Goal: Task Accomplishment & Management: Use online tool/utility

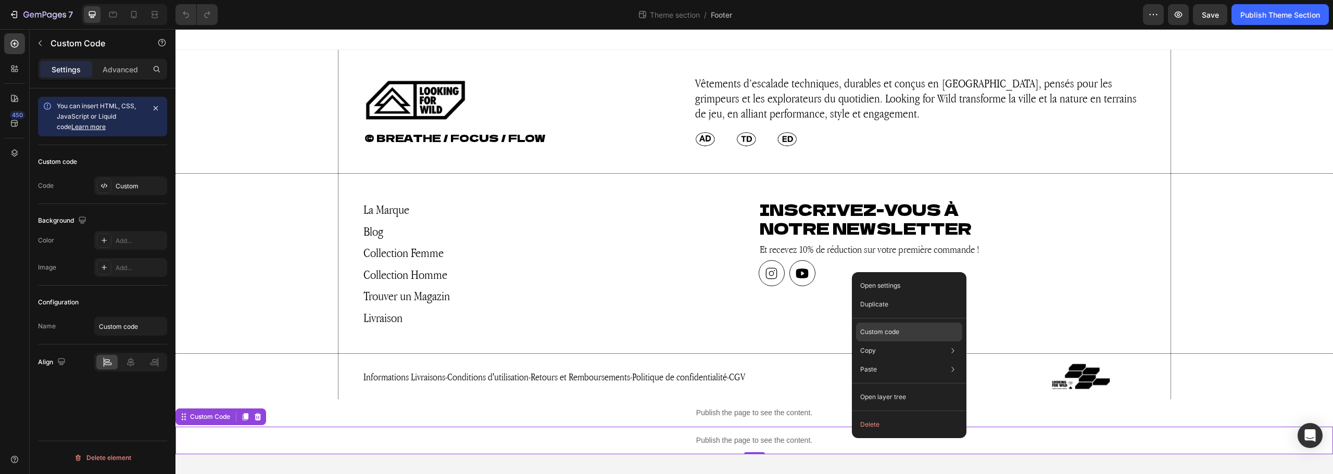
click at [894, 333] on p "Custom code" at bounding box center [879, 331] width 39 height 9
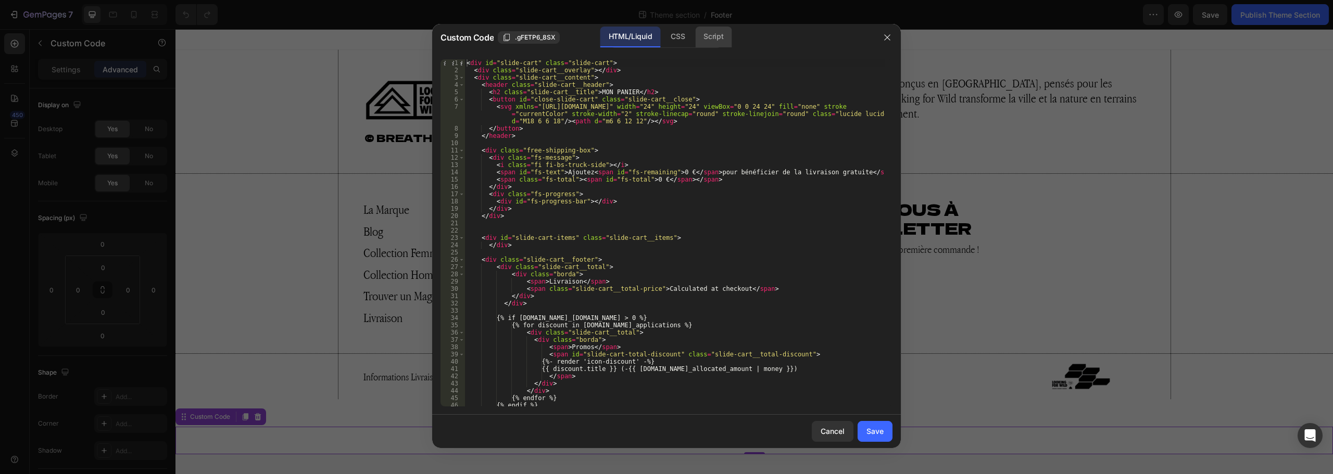
click at [715, 36] on div "Script" at bounding box center [713, 37] width 36 height 21
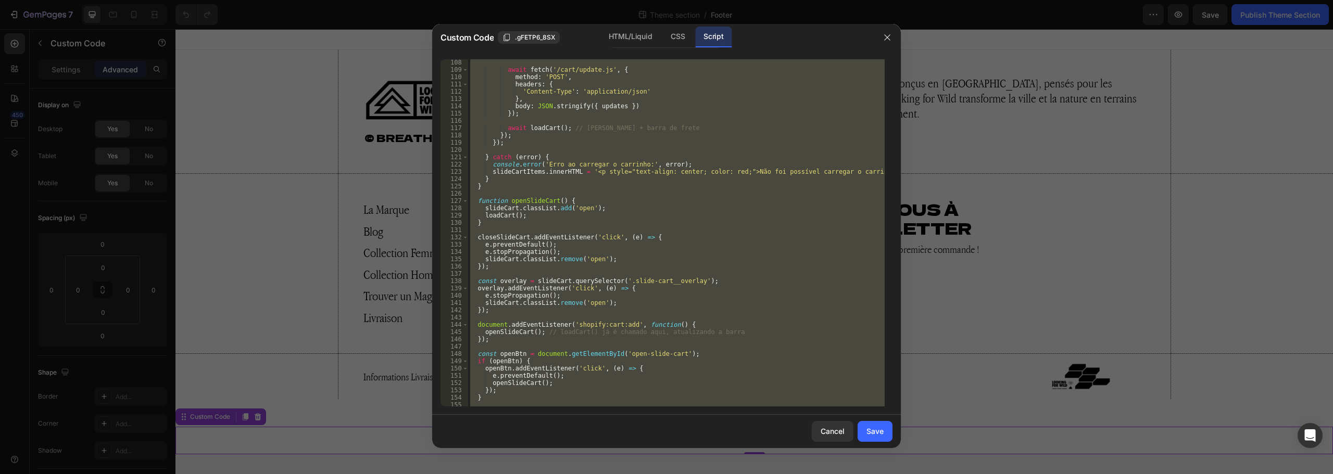
scroll to position [694, 0]
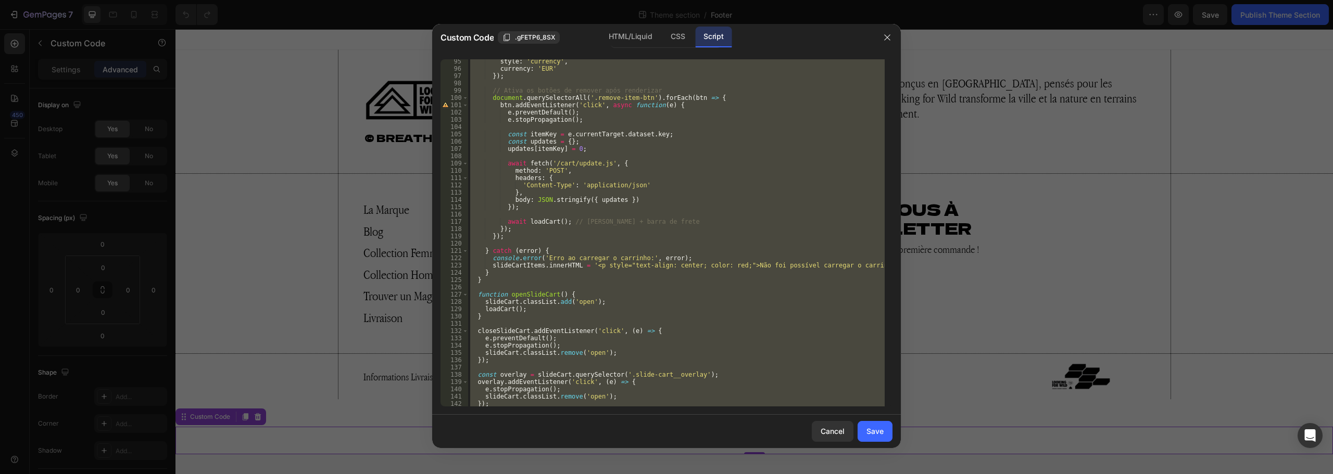
click at [1074, 264] on div at bounding box center [666, 237] width 1333 height 474
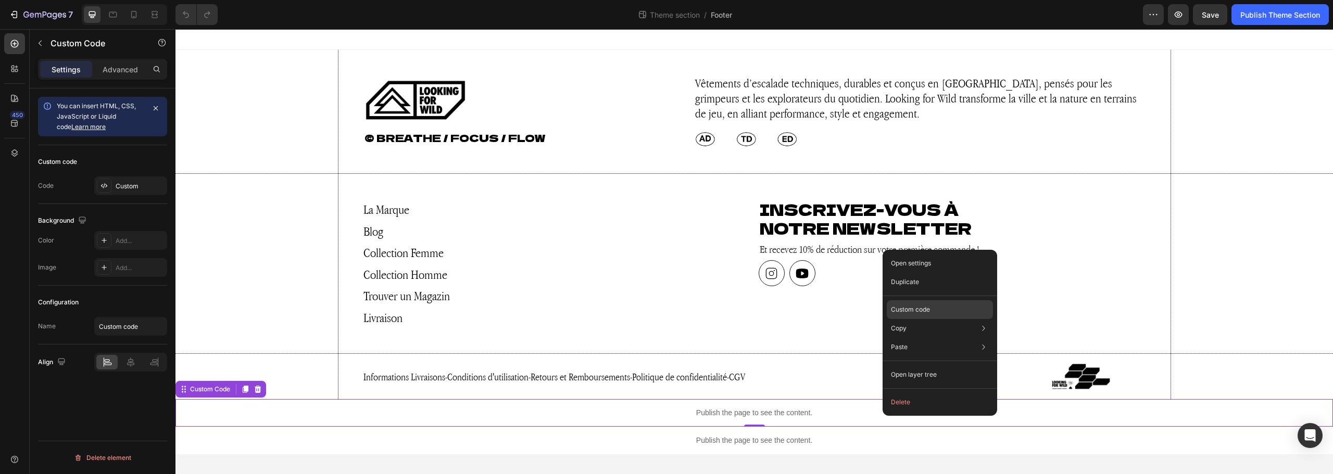
click at [938, 304] on div "Custom code" at bounding box center [940, 309] width 106 height 19
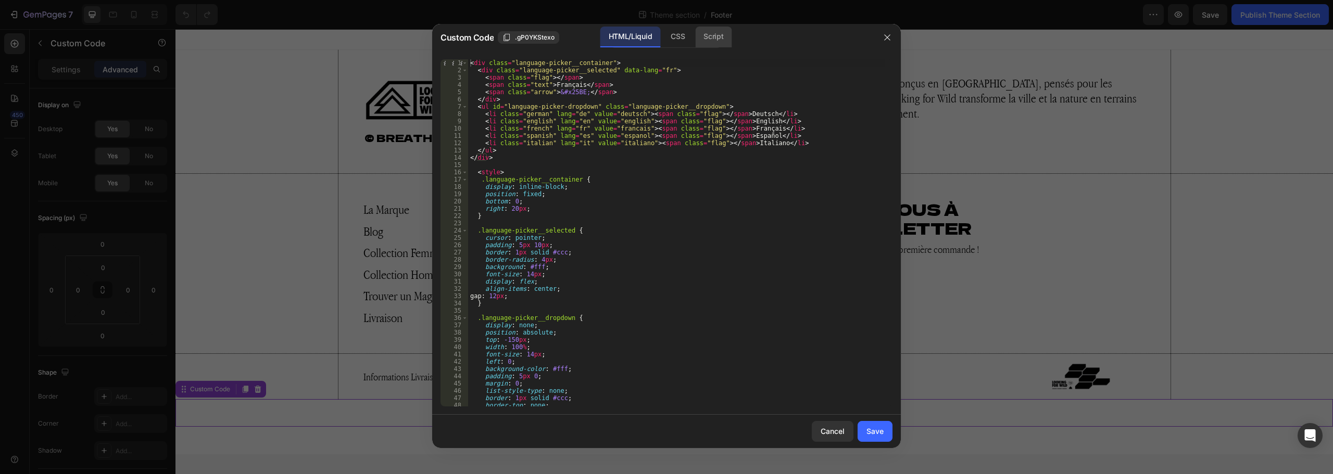
click at [710, 36] on div "Script" at bounding box center [713, 37] width 36 height 21
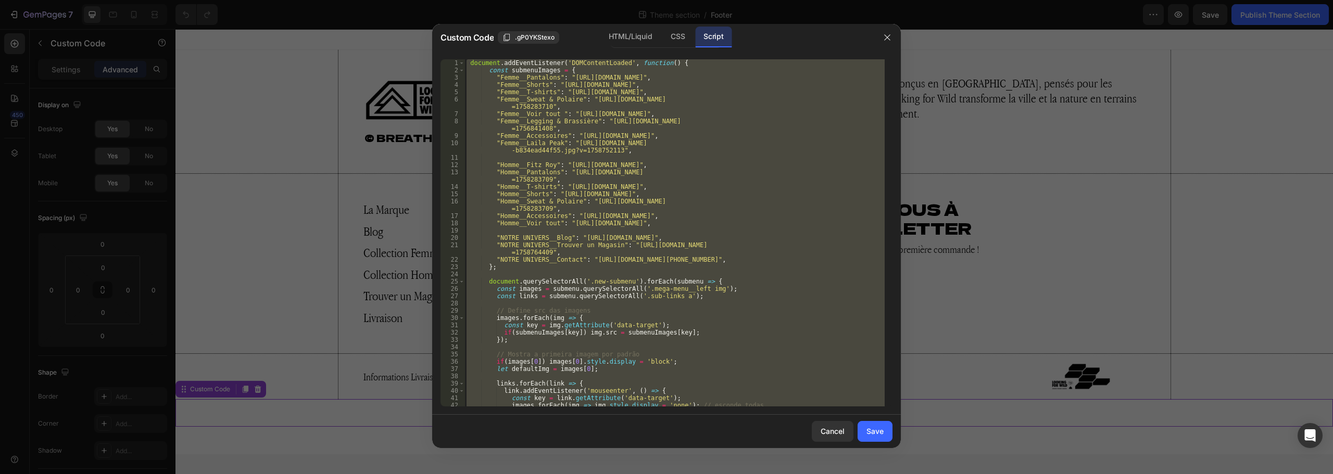
click at [608, 121] on div "document . addEventListener ( 'DOMContentLoaded' , function ( ) { const submenu…" at bounding box center [674, 232] width 420 height 347
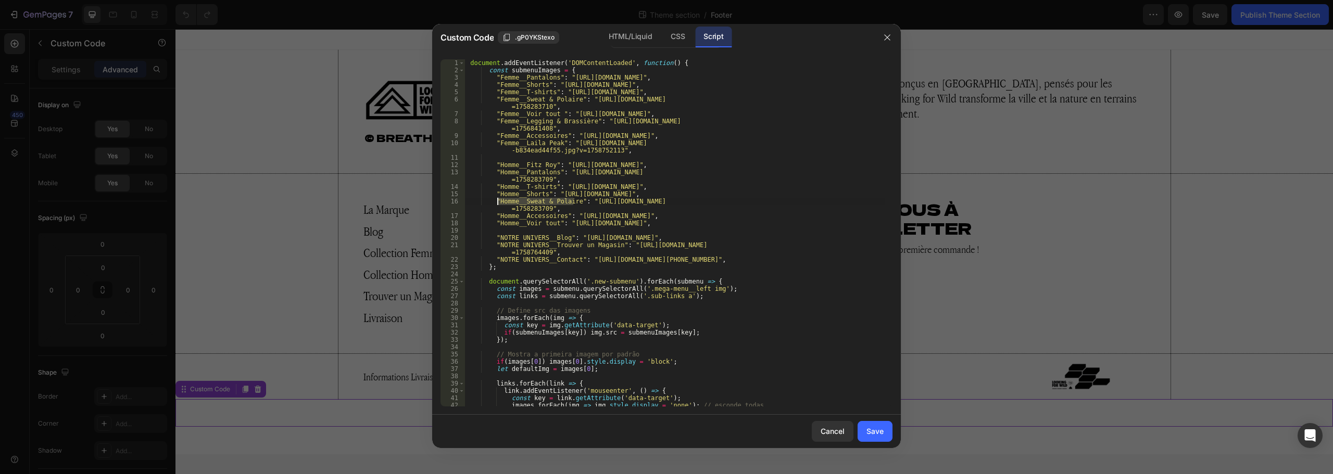
drag, startPoint x: 572, startPoint y: 201, endPoint x: 497, endPoint y: 202, distance: 75.5
click at [497, 202] on div "document . addEventListener ( 'DOMContentLoaded' , function ( ) { const submenu…" at bounding box center [674, 240] width 420 height 362
paste textarea "Femme__Sweats et Vestes"
drag, startPoint x: 513, startPoint y: 201, endPoint x: 499, endPoint y: 200, distance: 14.6
click at [499, 200] on div "document . addEventListener ( 'DOMContentLoaded' , function ( ) { const submenu…" at bounding box center [674, 240] width 420 height 362
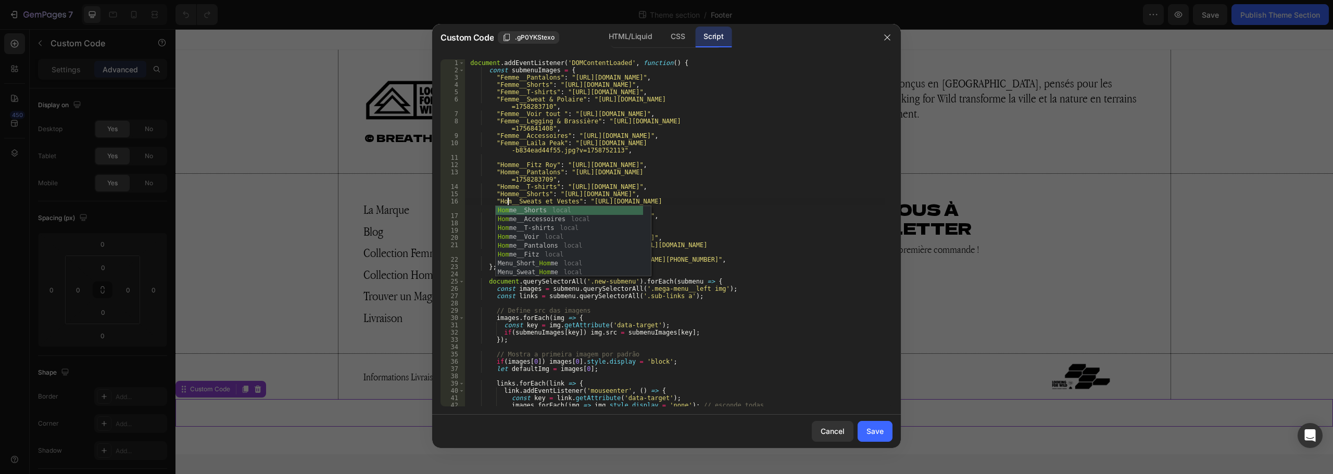
scroll to position [0, 4]
click at [551, 138] on div "document . addEventListener ( 'DOMContentLoaded' , function ( ) { const submenu…" at bounding box center [674, 240] width 420 height 362
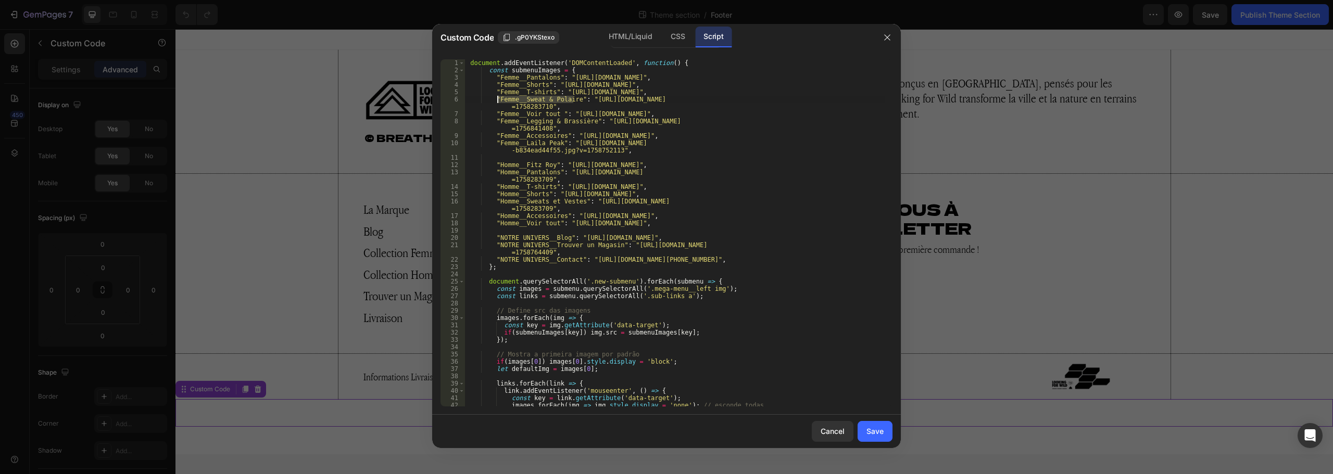
drag, startPoint x: 573, startPoint y: 100, endPoint x: 498, endPoint y: 97, distance: 75.0
click at [498, 97] on div "document . addEventListener ( 'DOMContentLoaded' , function ( ) { const submenu…" at bounding box center [674, 240] width 420 height 362
paste textarea "s et Vestes"
type textarea ""Femme__Sweats et Vestes": "[URL][DOMAIN_NAME]","
click at [880, 438] on button "Save" at bounding box center [874, 431] width 35 height 21
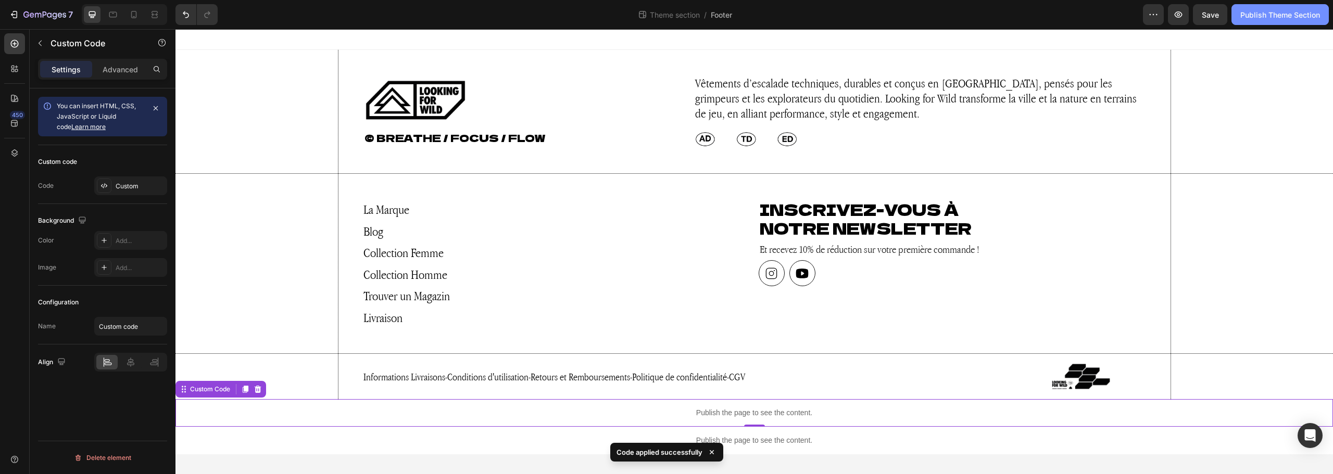
click at [1257, 18] on div "Publish Theme Section" at bounding box center [1280, 14] width 80 height 11
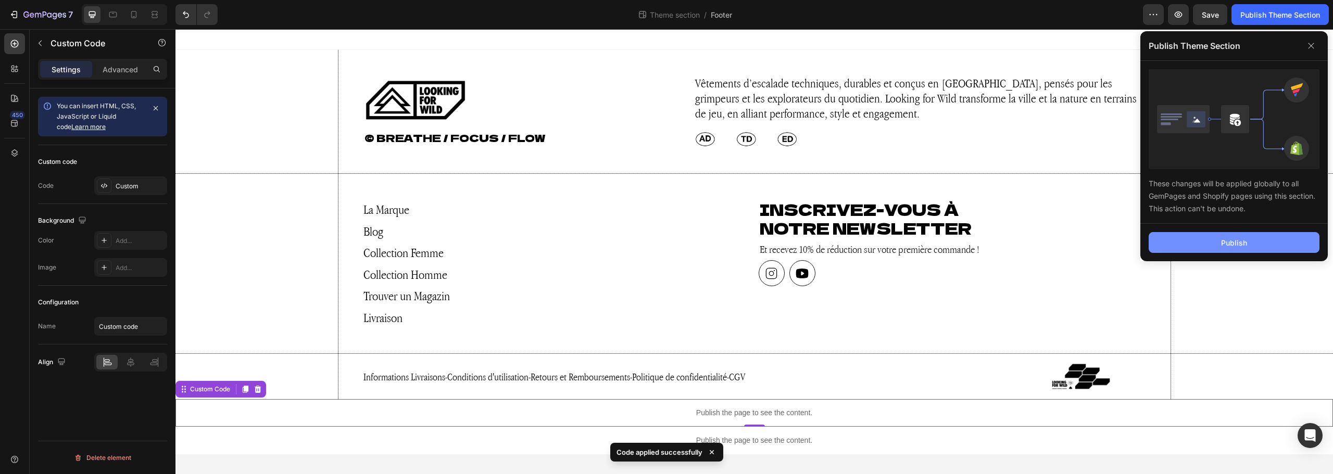
click at [1222, 241] on div "Publish" at bounding box center [1234, 242] width 26 height 11
